Goal: Navigation & Orientation: Go to known website

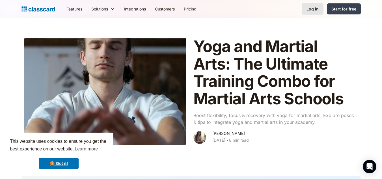
click at [312, 8] on div "Log in" at bounding box center [312, 9] width 12 height 6
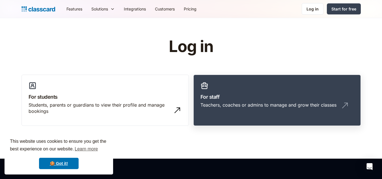
click at [311, 101] on link "For staff Teachers, coaches or admins to manage and grow their classes" at bounding box center [276, 100] width 167 height 51
